Goal: Task Accomplishment & Management: Manage account settings

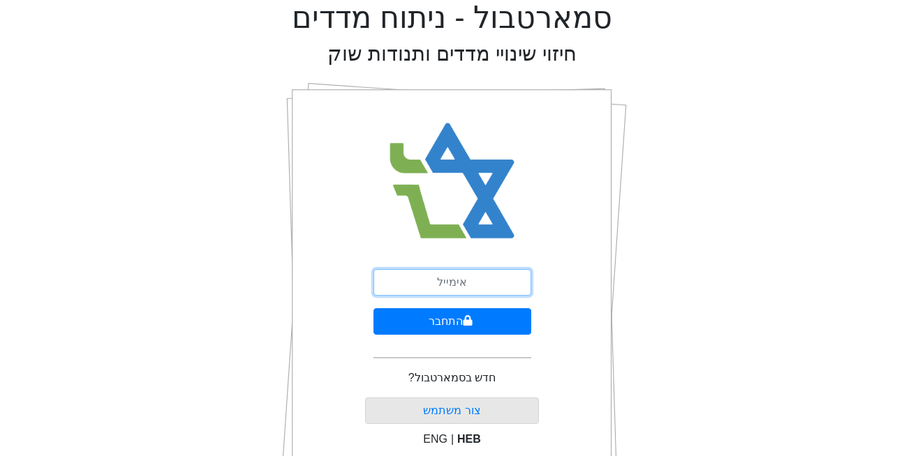
click at [446, 282] on input "email" at bounding box center [452, 282] width 158 height 27
click at [447, 289] on input "email" at bounding box center [452, 282] width 158 height 27
type input "[EMAIL_ADDRESS][DOMAIN_NAME]"
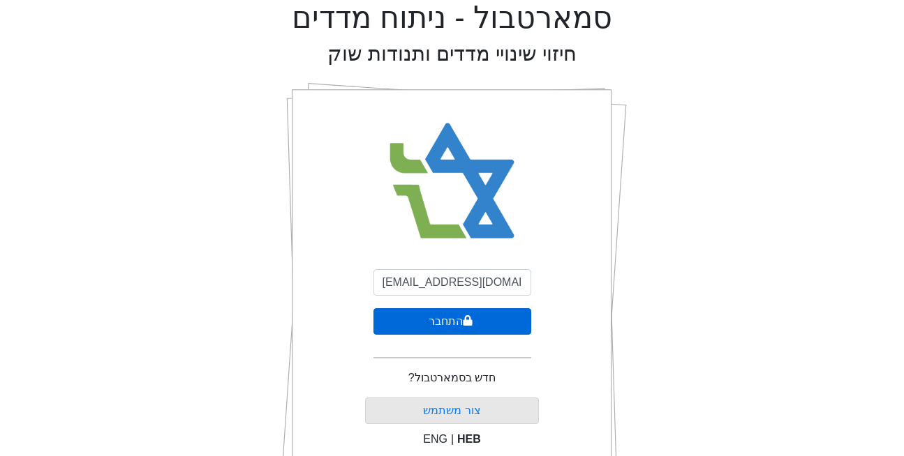
click at [457, 329] on button "התחבר" at bounding box center [452, 321] width 158 height 27
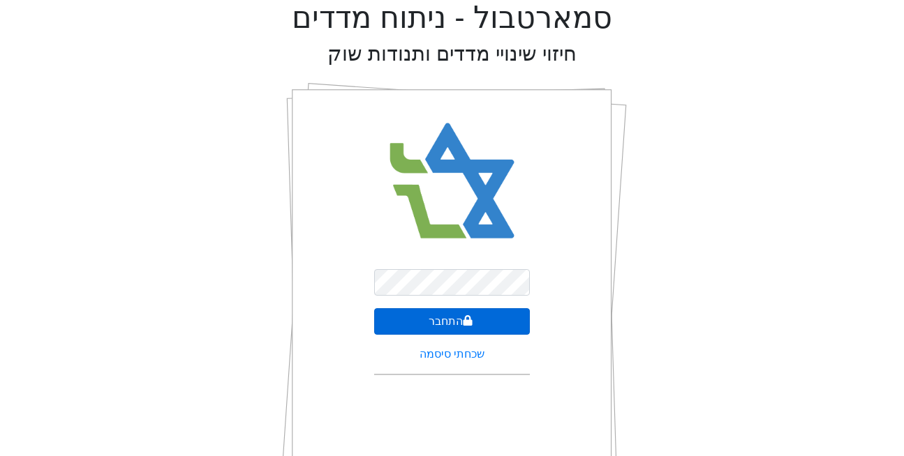
click at [457, 329] on button "התחבר" at bounding box center [452, 321] width 156 height 27
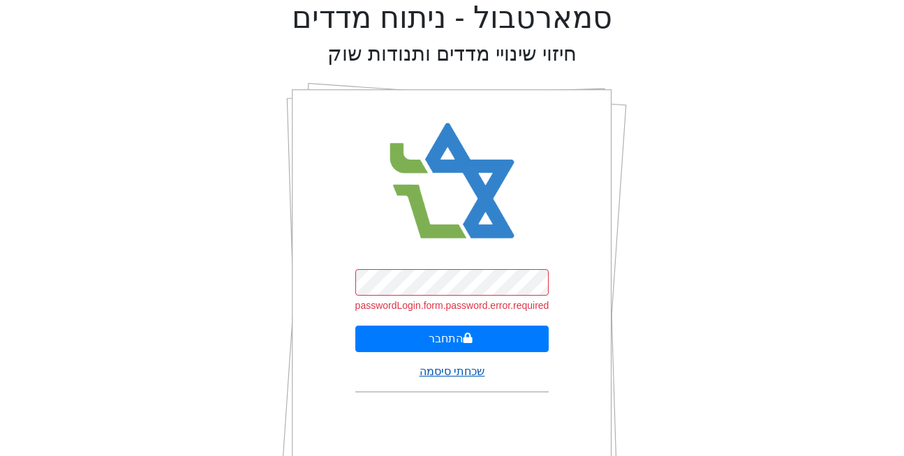
click at [456, 375] on link "שכחתי סיסמה" at bounding box center [451, 372] width 65 height 12
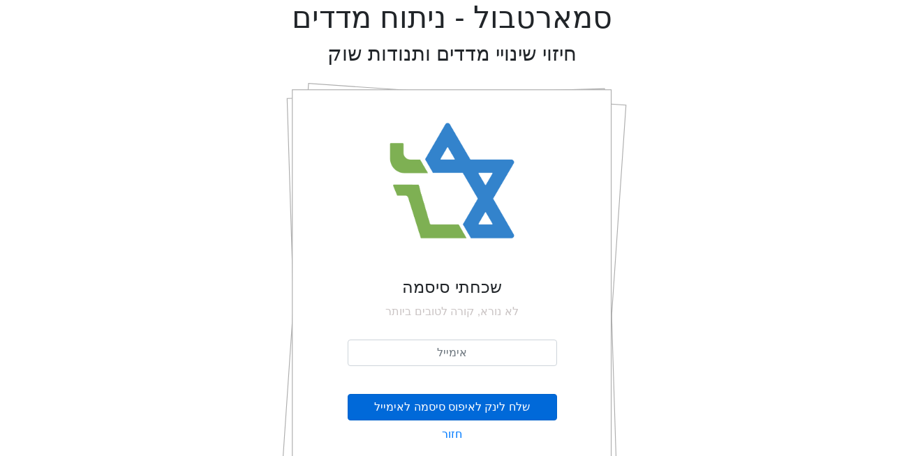
click at [459, 401] on button "שלח לינק לאיפוס סיסמה לאימייל" at bounding box center [452, 407] width 209 height 27
